Goal: Information Seeking & Learning: Check status

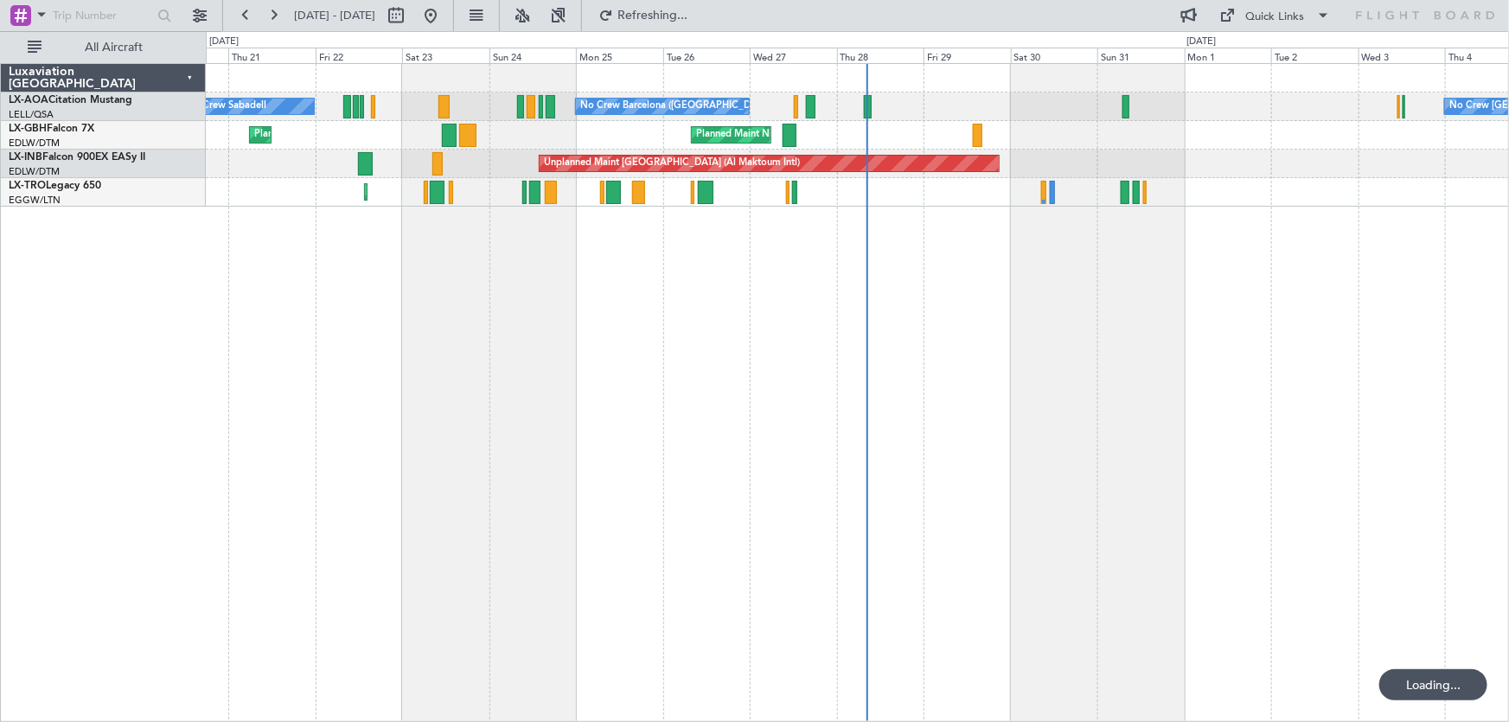
click at [1299, 335] on div "No Crew Barcelona ([GEOGRAPHIC_DATA]) No Crew Sabadell No Crew [GEOGRAPHIC_DATA…" at bounding box center [858, 392] width 1304 height 659
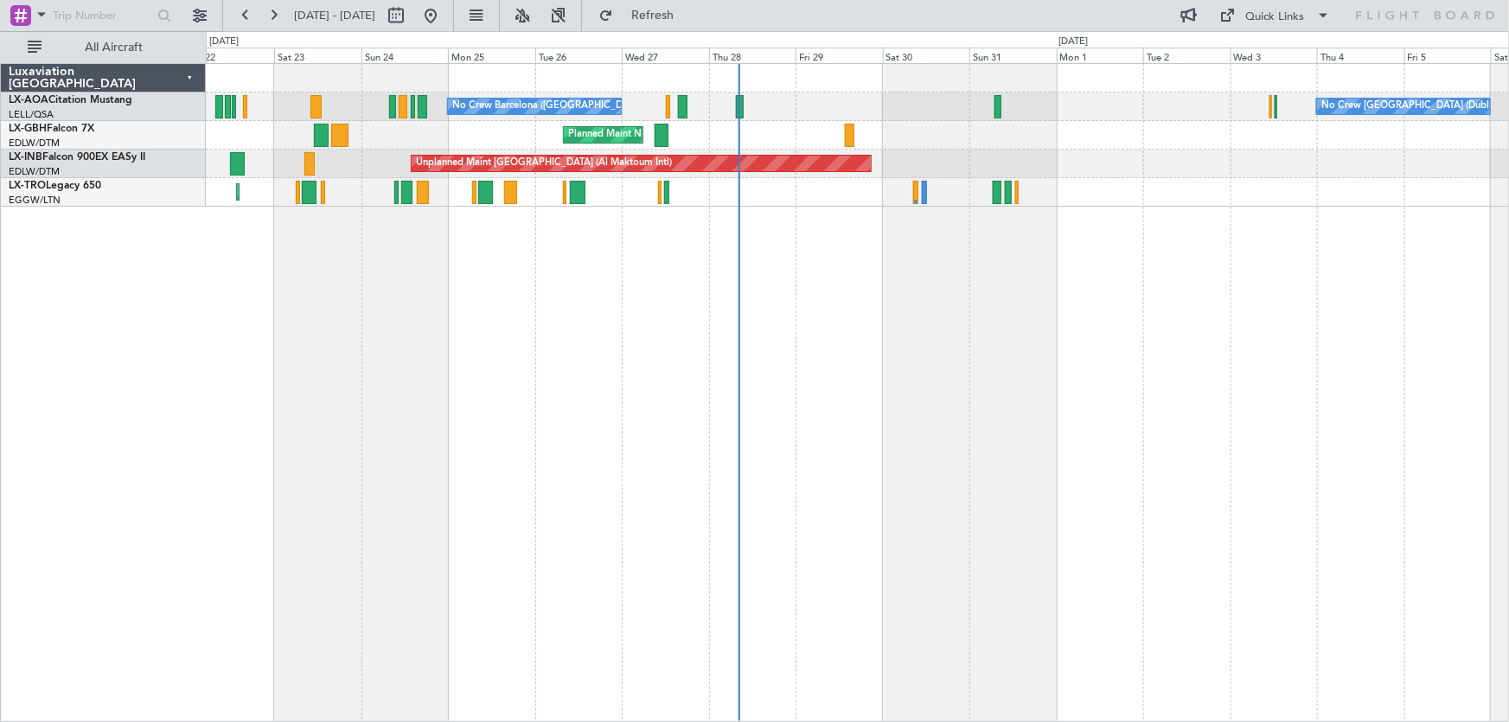
click at [623, 303] on div "No Crew Barcelona ([GEOGRAPHIC_DATA]) No Crew [GEOGRAPHIC_DATA] (Dublin Intl) N…" at bounding box center [858, 392] width 1304 height 659
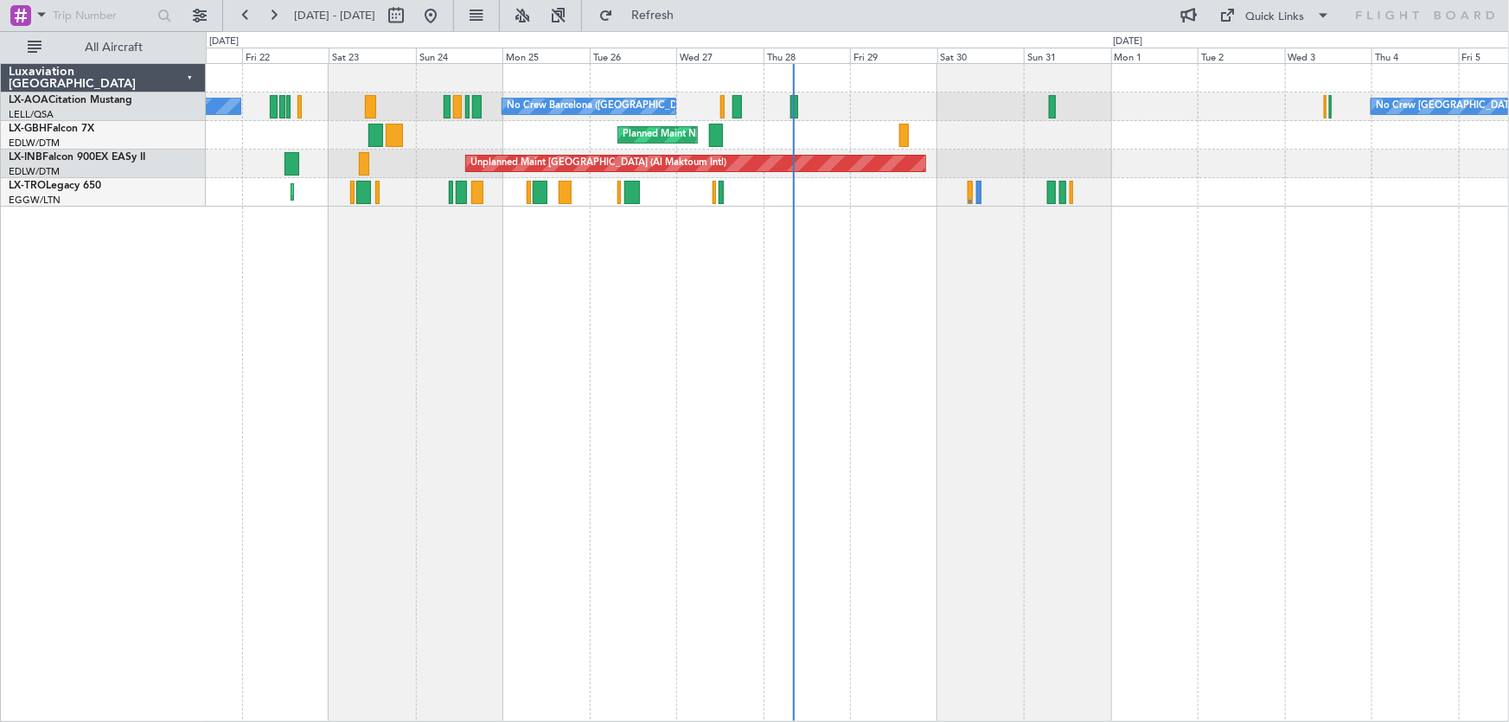
click at [830, 320] on div "No Crew Barcelona ([GEOGRAPHIC_DATA]) No Crew [GEOGRAPHIC_DATA] (Dublin Intl) N…" at bounding box center [858, 392] width 1304 height 659
click at [869, 288] on div "No Crew Barcelona ([GEOGRAPHIC_DATA]) No Crew [GEOGRAPHIC_DATA] (Dublin Intl) N…" at bounding box center [858, 392] width 1304 height 659
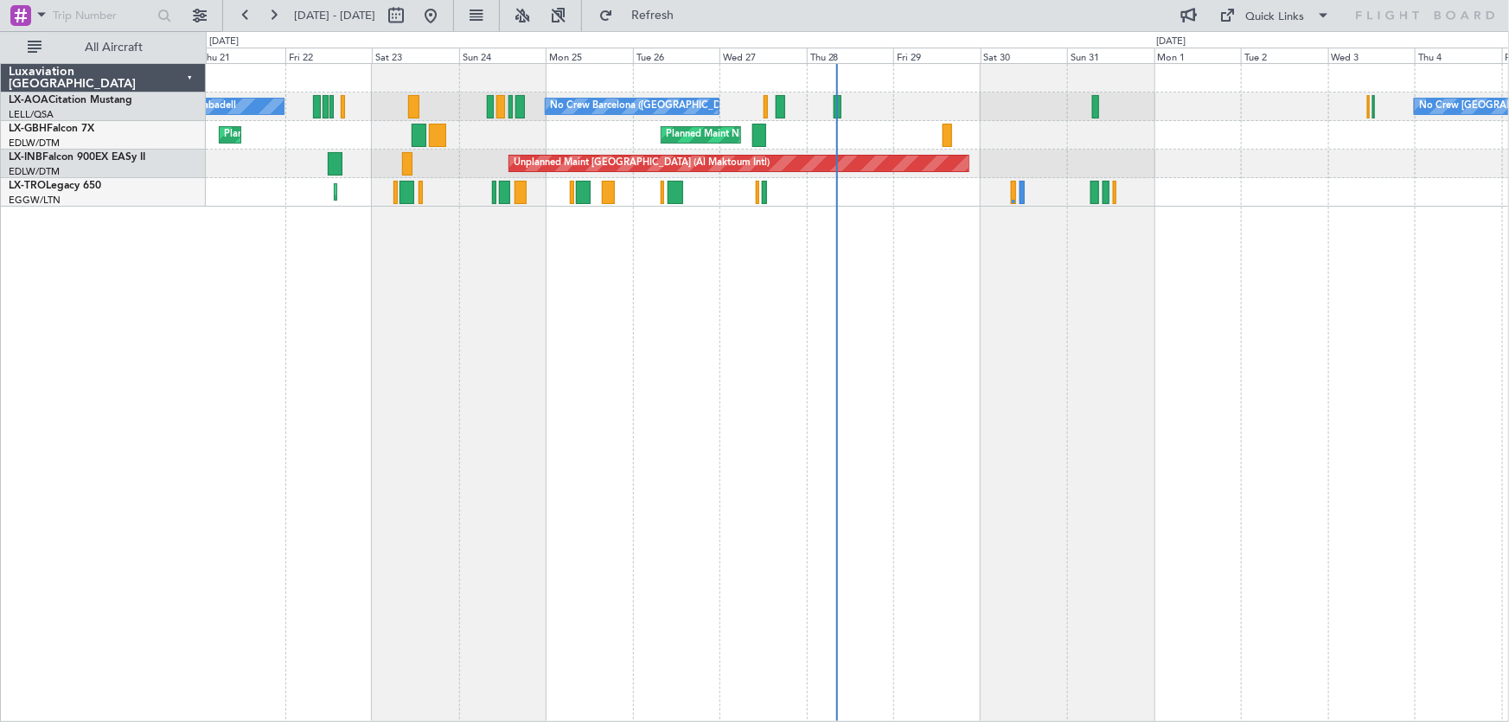
click at [966, 313] on div "No Crew Barcelona ([GEOGRAPHIC_DATA]) No Crew [GEOGRAPHIC_DATA] (Dublin Intl) N…" at bounding box center [858, 392] width 1304 height 659
click at [1052, 462] on div "No Crew Barcelona ([GEOGRAPHIC_DATA]) No Crew [GEOGRAPHIC_DATA] (Dublin Intl) N…" at bounding box center [858, 392] width 1304 height 659
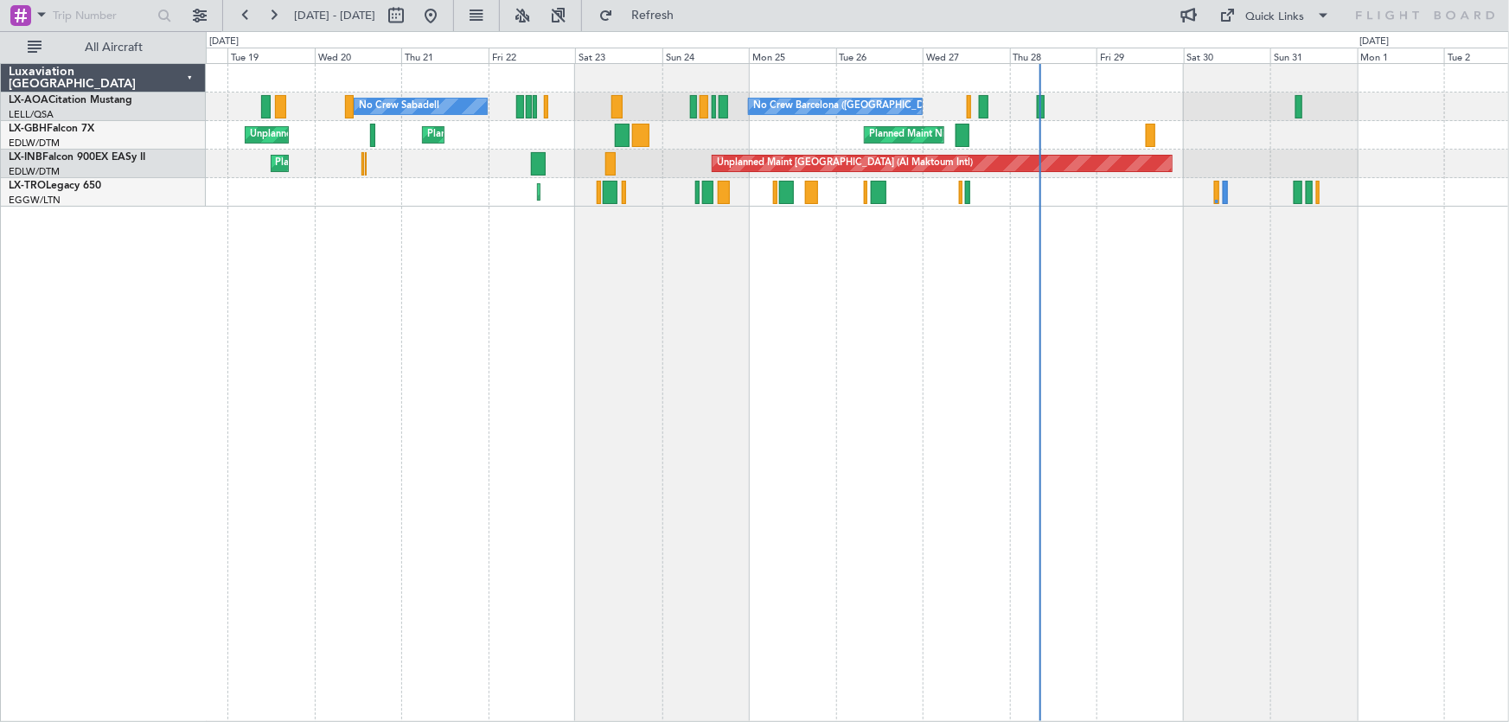
click at [863, 468] on div "No Crew Barcelona ([GEOGRAPHIC_DATA]) No Crew Sabadell No Crew Luxembourg (Find…" at bounding box center [858, 392] width 1304 height 659
click at [520, 268] on div "No Crew Barcelona ([GEOGRAPHIC_DATA]) No Crew Sabadell No Crew Luxembourg (Find…" at bounding box center [858, 392] width 1304 height 659
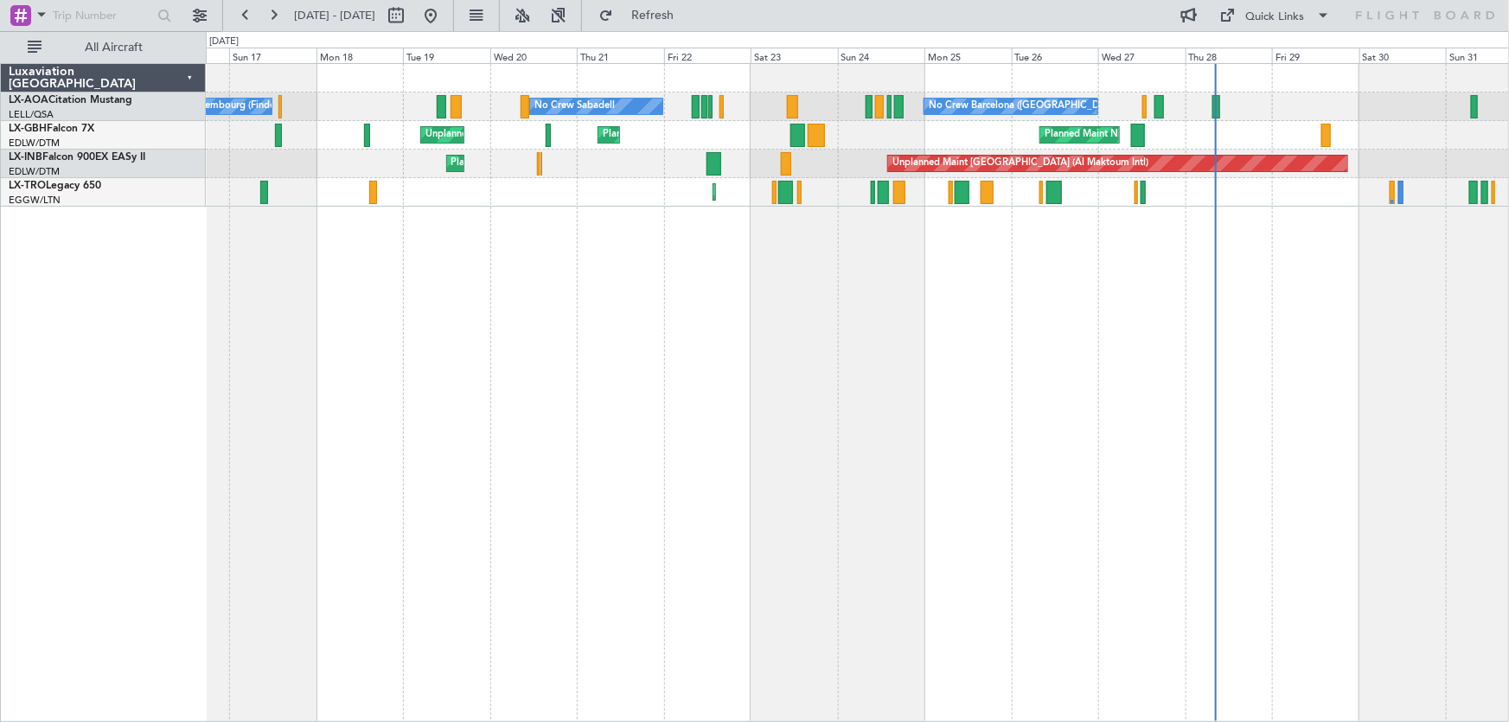
click at [619, 302] on div "No Crew Barcelona ([GEOGRAPHIC_DATA]) No Crew Sabadell No Crew Luxembourg (Find…" at bounding box center [858, 392] width 1304 height 659
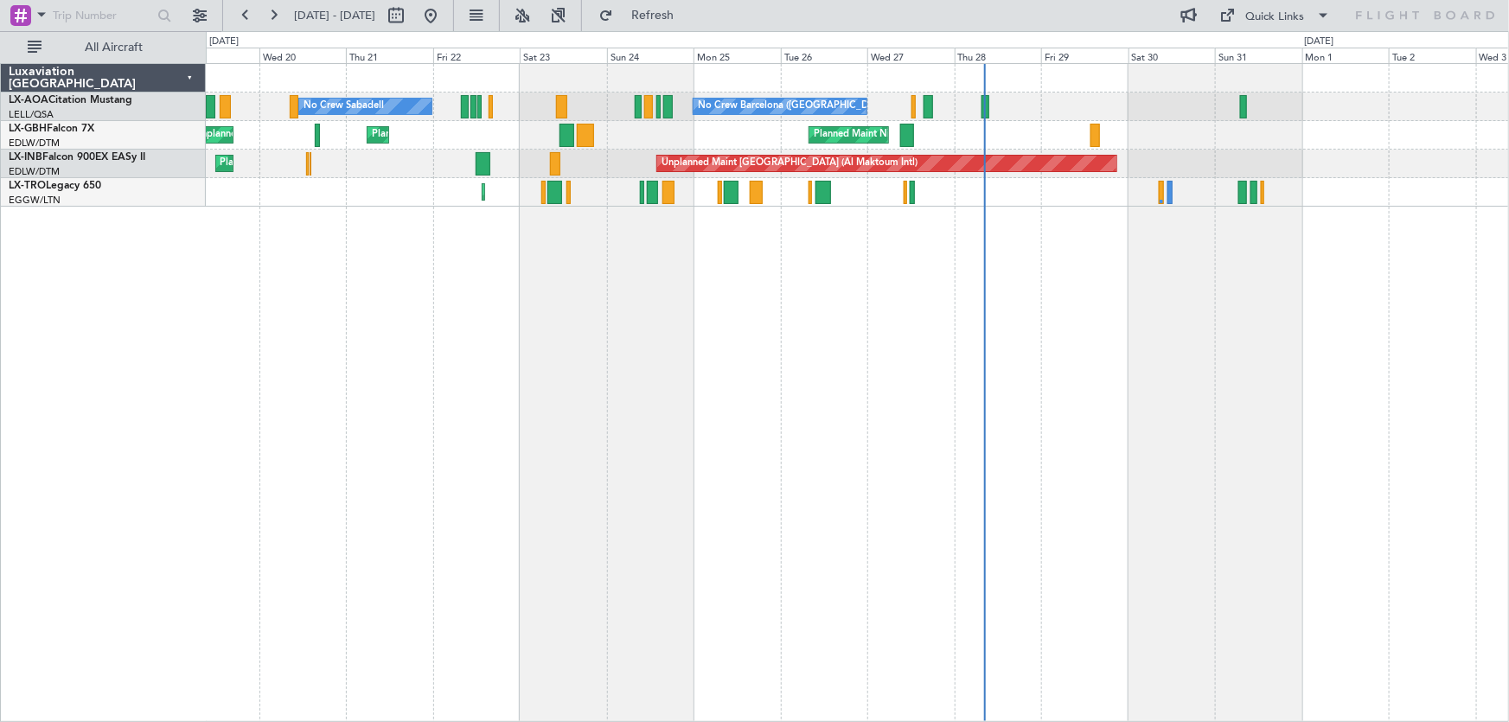
click at [401, 405] on div "No Crew Barcelona ([GEOGRAPHIC_DATA]) No Crew Sabadell No Crew Luxembourg (Find…" at bounding box center [858, 392] width 1304 height 659
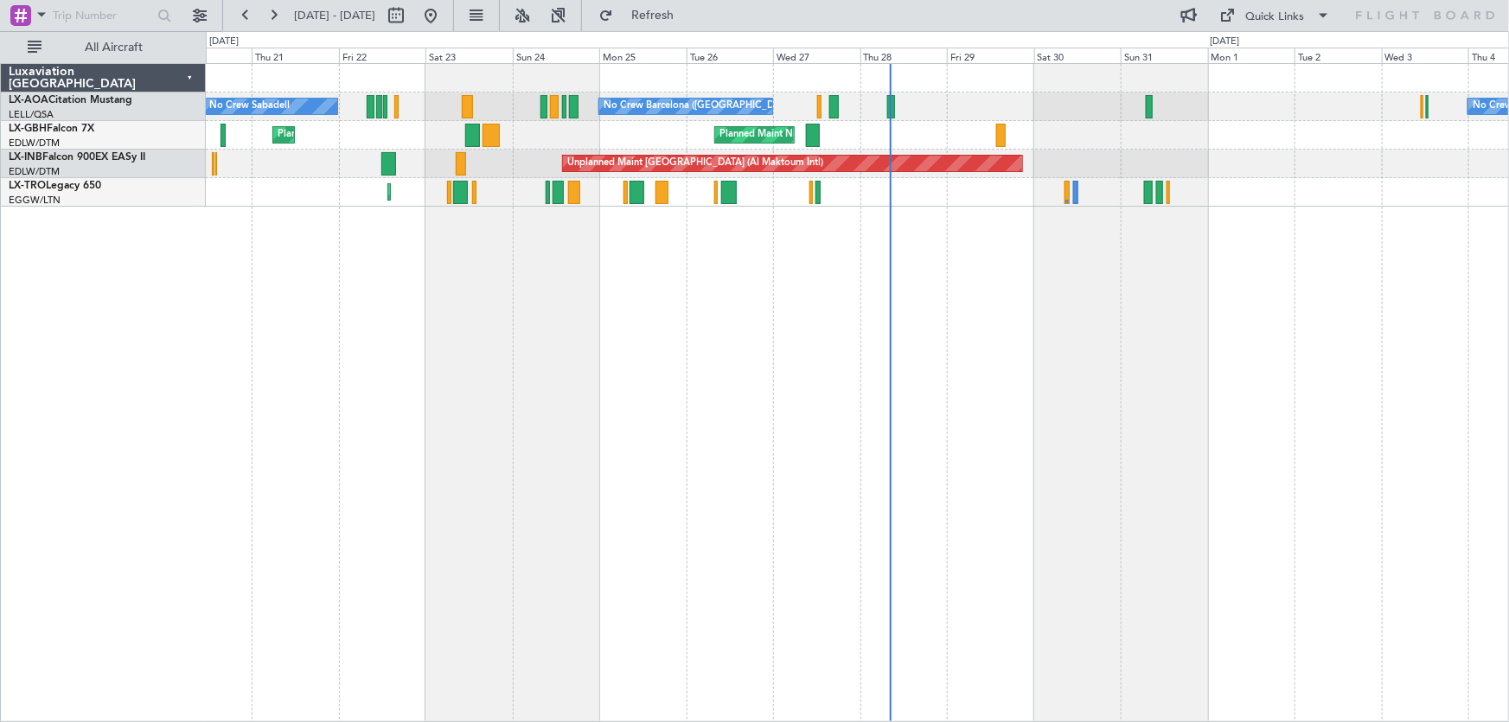
click at [258, 383] on div "No Crew Barcelona ([GEOGRAPHIC_DATA]) No Crew Sabadell No Crew [GEOGRAPHIC_DATA…" at bounding box center [858, 392] width 1304 height 659
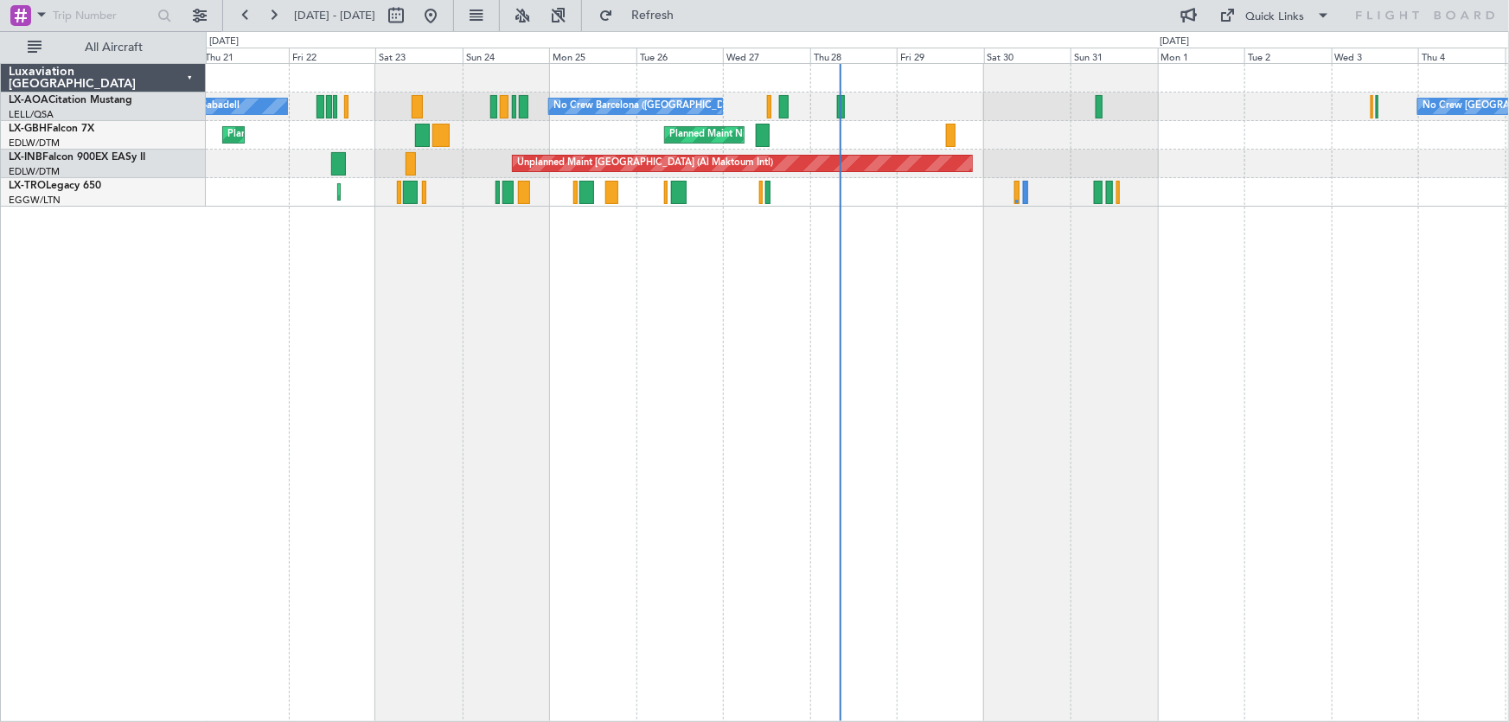
click at [1055, 450] on div "No Crew Barcelona ([GEOGRAPHIC_DATA]) No Crew Sabadell No Crew [GEOGRAPHIC_DATA…" at bounding box center [858, 392] width 1304 height 659
click at [898, 370] on div "No Crew Barcelona ([GEOGRAPHIC_DATA]) No Crew Sabadell No Crew [GEOGRAPHIC_DATA…" at bounding box center [858, 392] width 1304 height 659
